Goal: Task Accomplishment & Management: Manage account settings

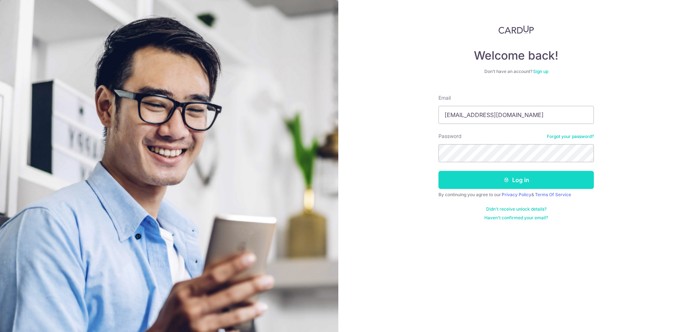
drag, startPoint x: 417, startPoint y: 151, endPoint x: 495, endPoint y: 185, distance: 85.0
click at [417, 151] on div "Welcome back! Don’t have an account? Sign up Email Jon160208@hotmail.com Passwo…" at bounding box center [515, 166] width 355 height 332
click at [508, 187] on button "Log in" at bounding box center [515, 180] width 155 height 18
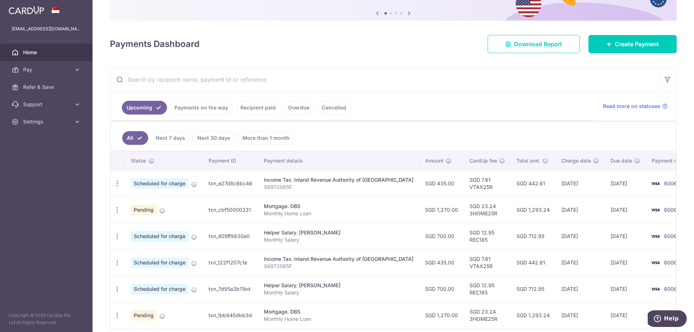
scroll to position [72, 0]
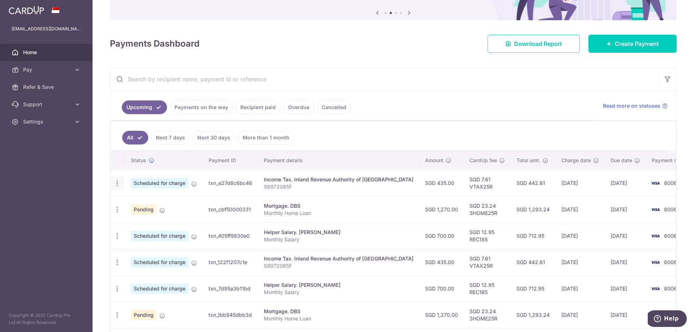
click at [119, 185] on icon "button" at bounding box center [117, 184] width 8 height 8
click at [169, 224] on span "Cancel payment" at bounding box center [155, 220] width 48 height 9
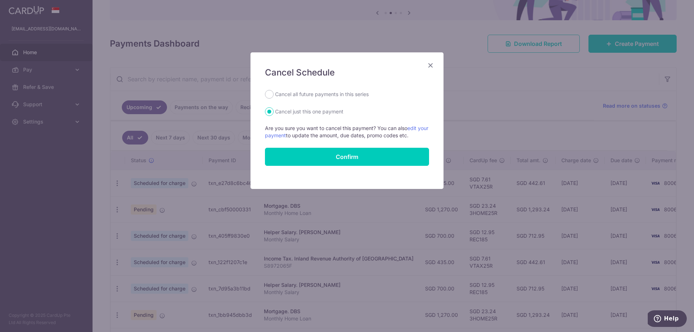
click at [284, 90] on label "Cancel all future payments in this series" at bounding box center [322, 94] width 94 height 9
click at [273, 90] on input "Cancel all future payments in this series" at bounding box center [269, 94] width 9 height 9
radio input "true"
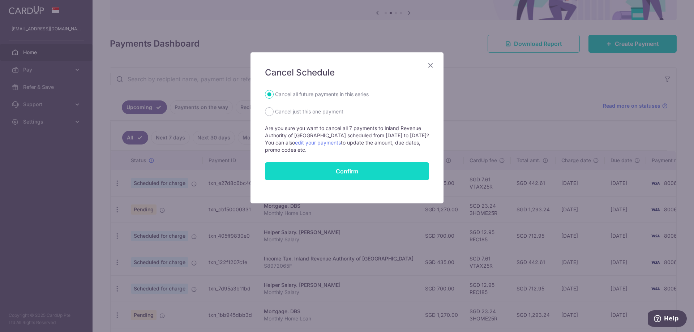
click at [335, 169] on button "Confirm" at bounding box center [347, 171] width 164 height 18
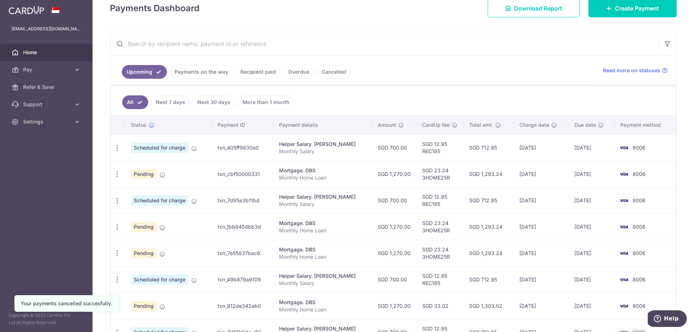
scroll to position [108, 0]
